Goal: Task Accomplishment & Management: Use online tool/utility

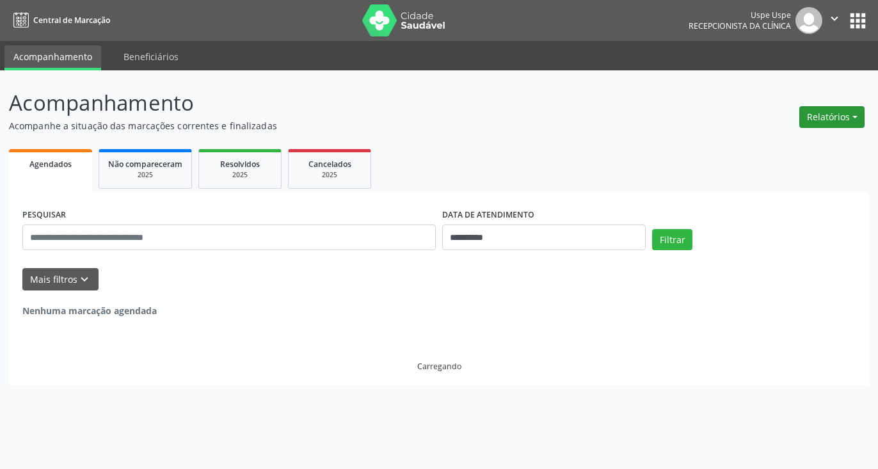
click at [848, 117] on button "Relatórios" at bounding box center [832, 117] width 65 height 22
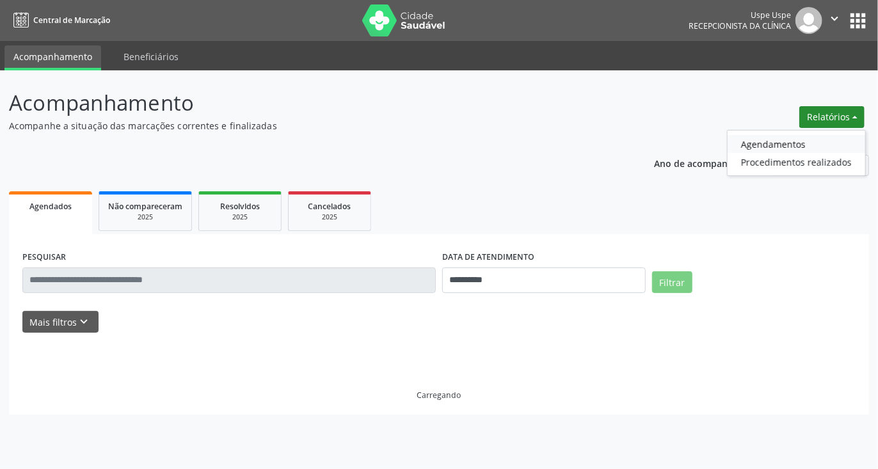
click at [763, 136] on link "Agendamentos" at bounding box center [797, 144] width 138 height 18
select select "*"
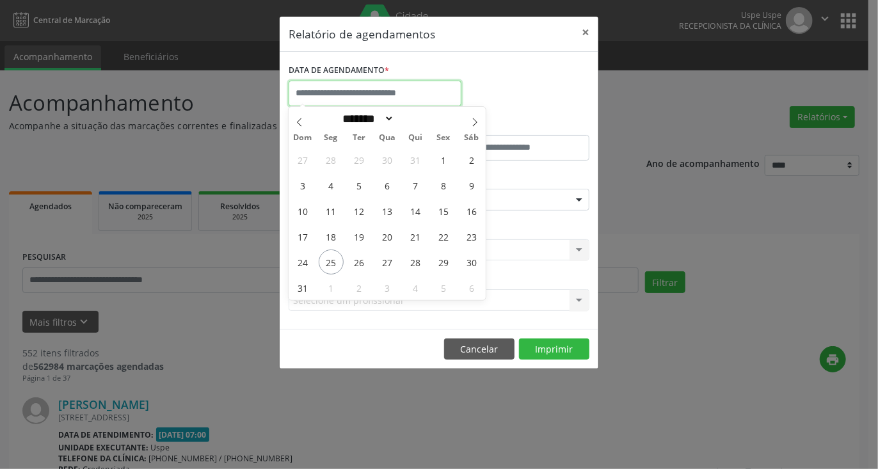
click at [400, 91] on input "text" at bounding box center [375, 94] width 173 height 26
click at [388, 259] on span "27" at bounding box center [387, 262] width 25 height 25
type input "**********"
click at [388, 259] on span "27" at bounding box center [387, 262] width 25 height 25
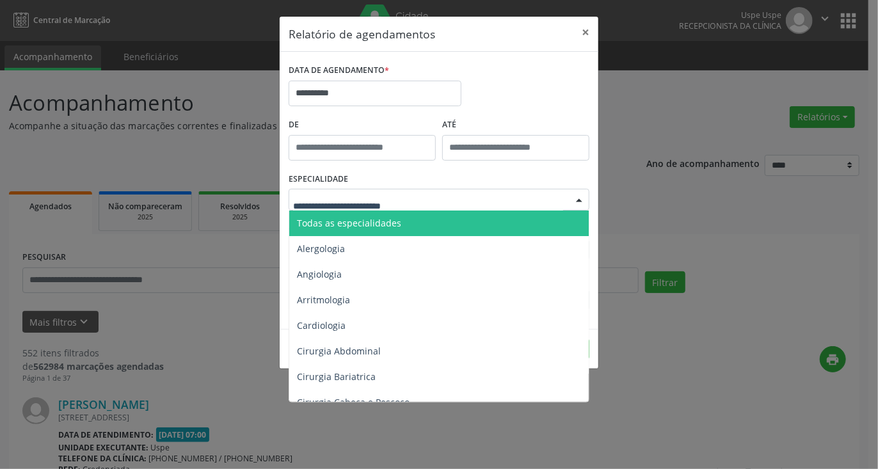
click at [428, 200] on div at bounding box center [439, 200] width 301 height 22
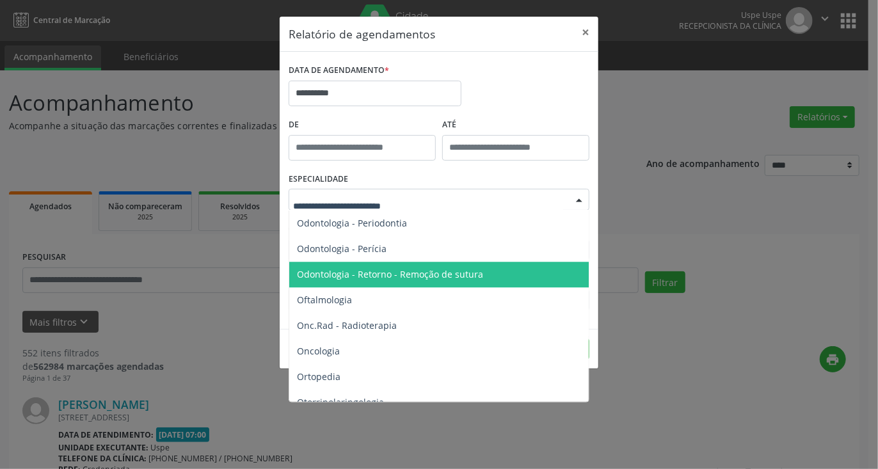
scroll to position [1729, 0]
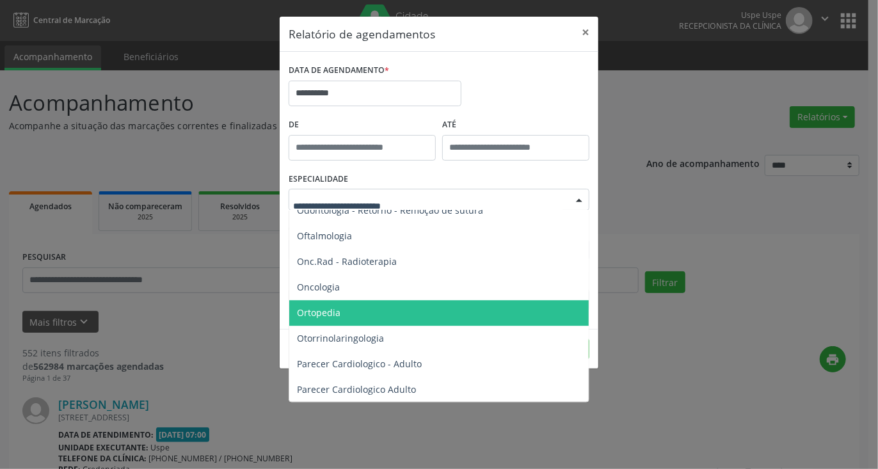
click at [347, 311] on span "Ortopedia" at bounding box center [440, 313] width 302 height 26
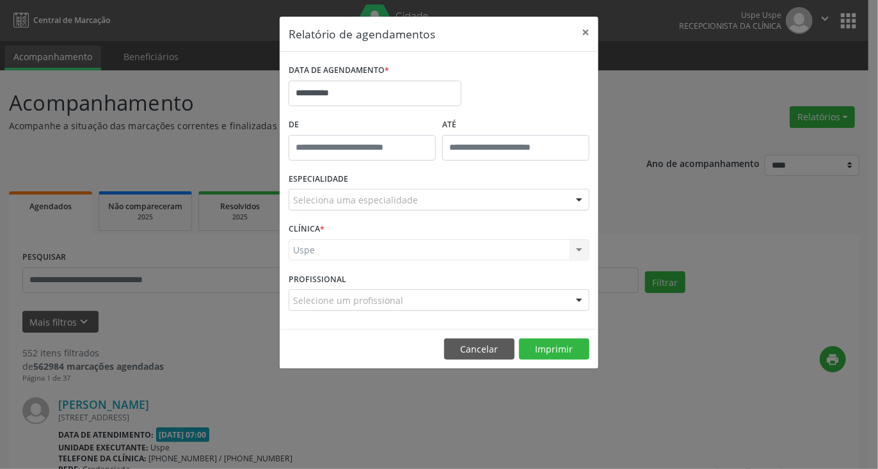
click at [504, 199] on div "Seleciona uma especialidade" at bounding box center [439, 200] width 301 height 22
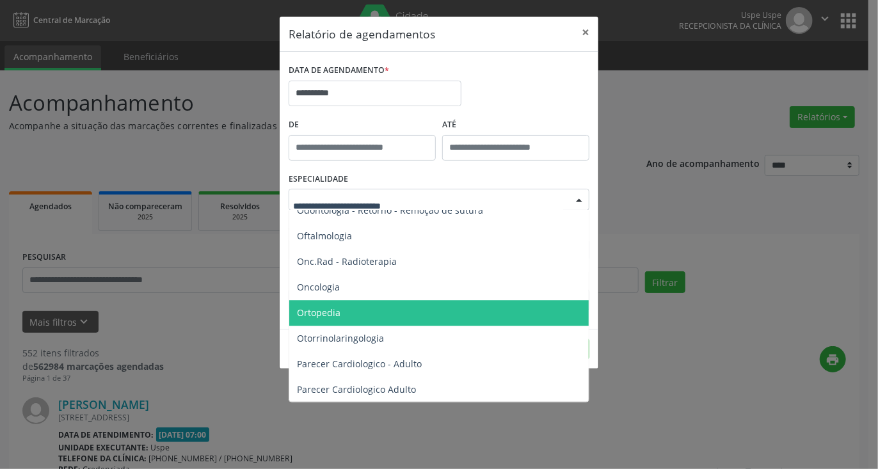
click at [339, 310] on span "Ortopedia" at bounding box center [319, 313] width 44 height 12
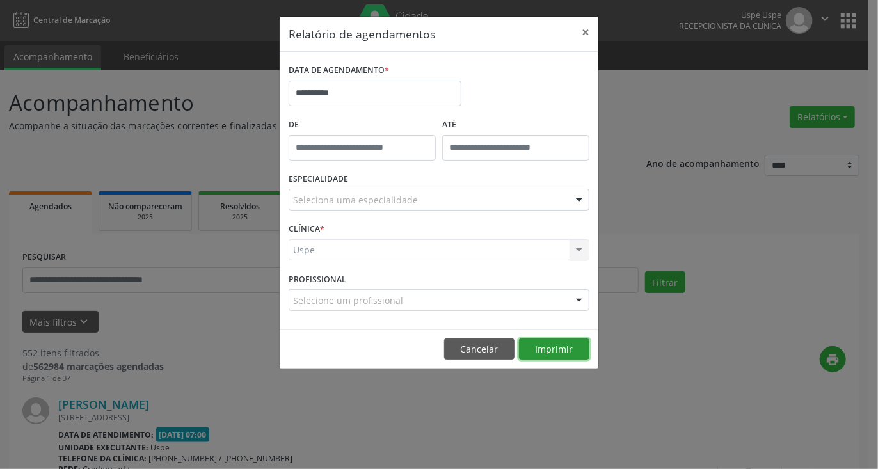
click at [542, 359] on button "Imprimir" at bounding box center [554, 350] width 70 height 22
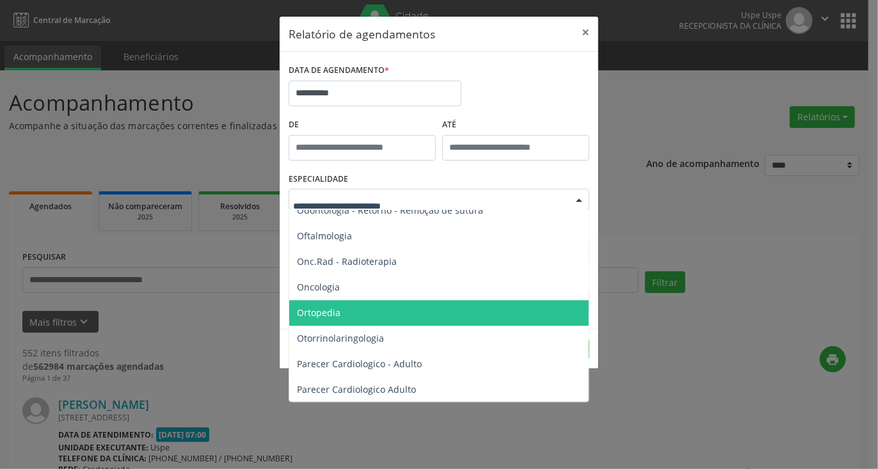
click at [407, 207] on div at bounding box center [439, 200] width 301 height 22
click at [348, 312] on span "Ortopedia" at bounding box center [440, 313] width 302 height 26
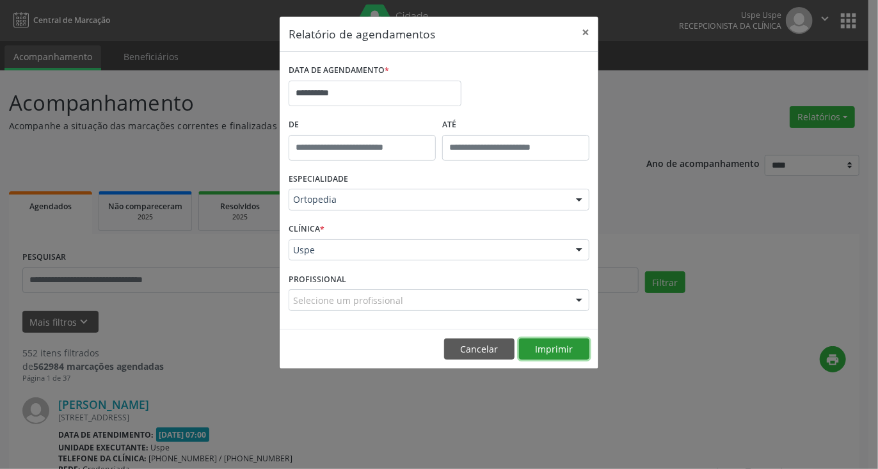
click at [560, 339] on button "Imprimir" at bounding box center [554, 350] width 70 height 22
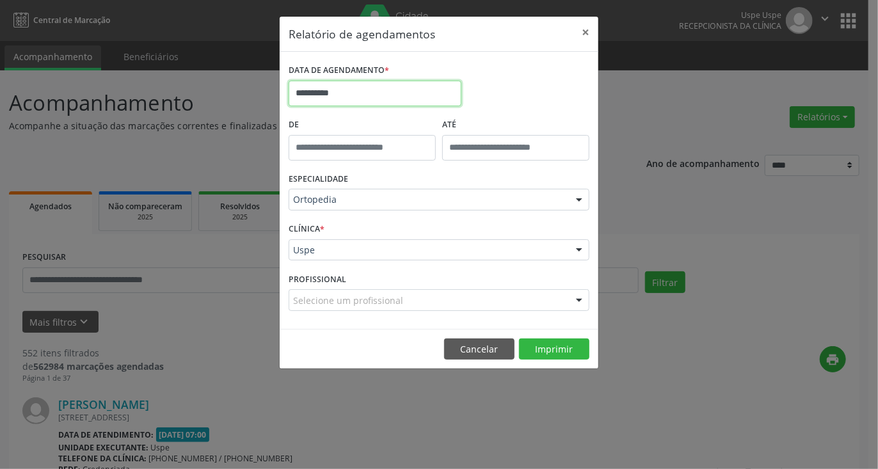
click at [403, 97] on input "**********" at bounding box center [375, 94] width 173 height 26
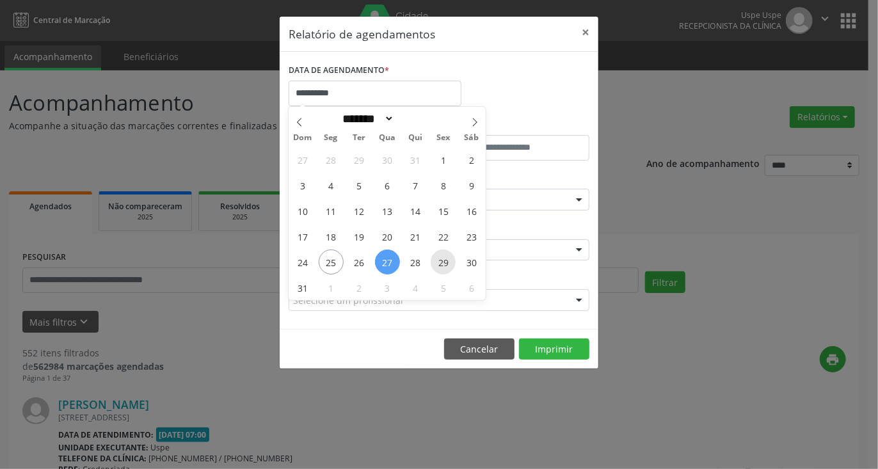
click at [442, 267] on span "29" at bounding box center [443, 262] width 25 height 25
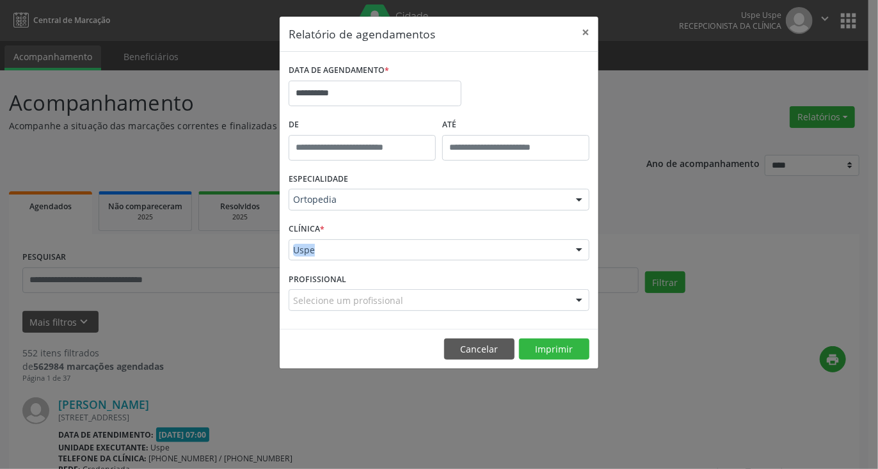
click at [442, 267] on div "CLÍNICA * Uspe Uspe Nenhum resultado encontrado para: " " Não há nenhuma opção …" at bounding box center [439, 245] width 307 height 50
click at [563, 335] on footer "Cancelar Imprimir" at bounding box center [439, 349] width 319 height 40
click at [563, 348] on button "Imprimir" at bounding box center [554, 350] width 70 height 22
